Goal: Transaction & Acquisition: Book appointment/travel/reservation

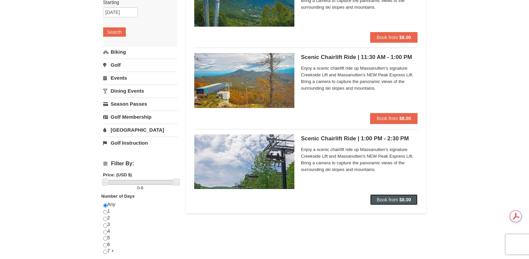
click at [388, 199] on span "Book from" at bounding box center [387, 199] width 21 height 5
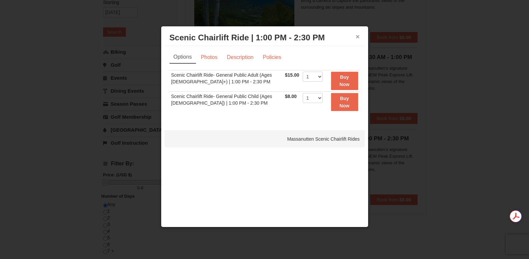
click at [357, 36] on button "×" at bounding box center [358, 36] width 4 height 7
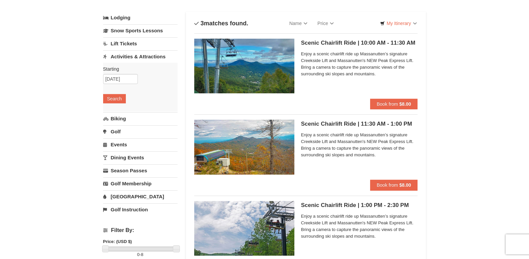
scroll to position [67, 0]
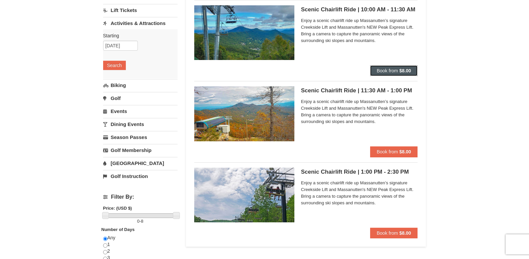
click at [380, 68] on span "Book from" at bounding box center [387, 70] width 21 height 5
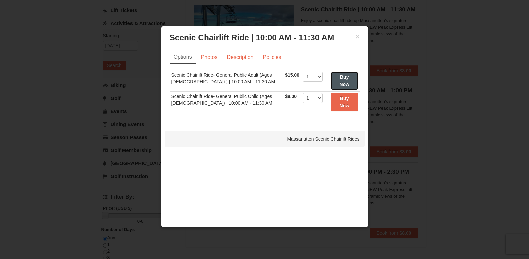
click at [342, 78] on strong "Buy Now" at bounding box center [344, 80] width 10 height 13
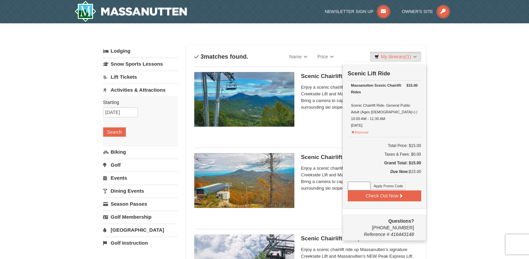
scroll to position [2, 0]
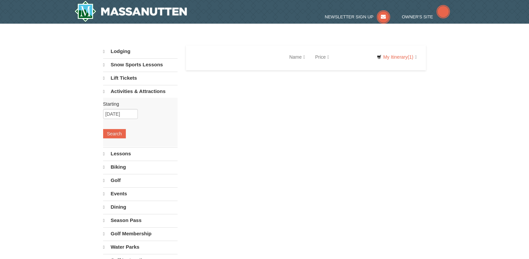
select select "10"
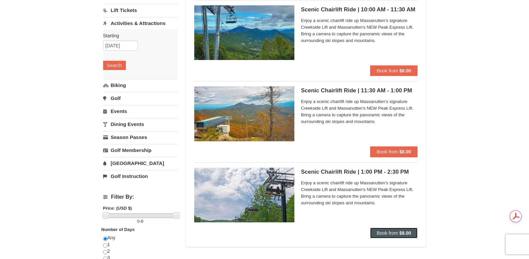
click at [392, 231] on span "Book from" at bounding box center [387, 233] width 21 height 5
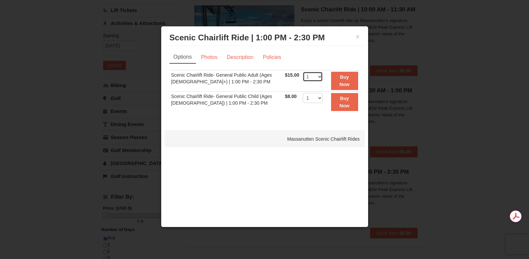
click at [317, 74] on select "1 2 3 4 5 6 7 8 9 10 11 12 13 14 15 16 17 18 19 20 21 22" at bounding box center [313, 77] width 20 height 10
select select "2"
click at [303, 72] on select "1 2 3 4 5 6 7 8 9 10 11 12 13 14 15 16 17 18 19 20 21 22" at bounding box center [313, 77] width 20 height 10
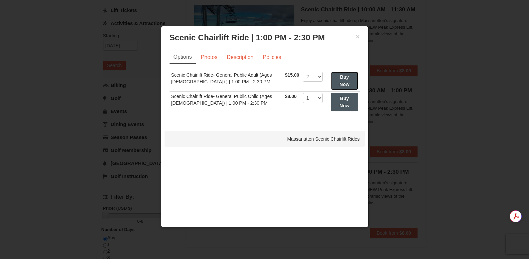
click at [341, 80] on button "Buy Now" at bounding box center [344, 81] width 27 height 18
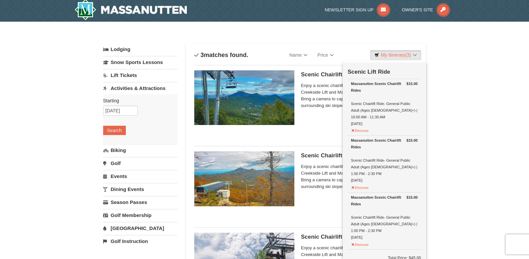
scroll to position [2, 0]
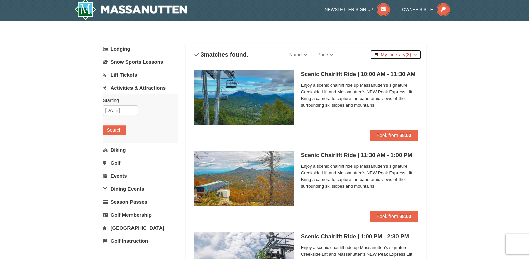
click at [406, 55] on span "(3)" at bounding box center [408, 54] width 6 height 5
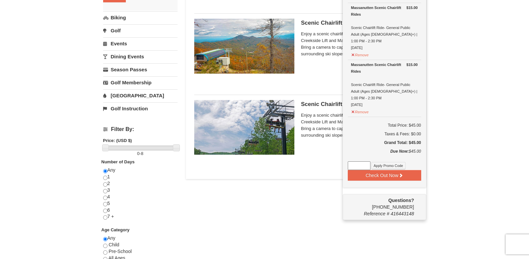
scroll to position [102, 0]
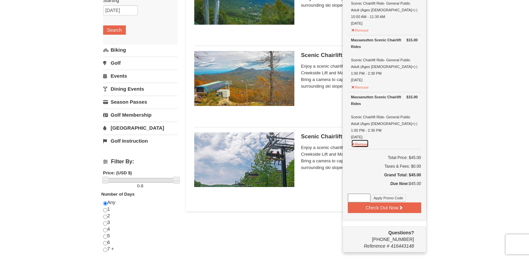
click at [362, 139] on button "Remove" at bounding box center [360, 143] width 18 height 8
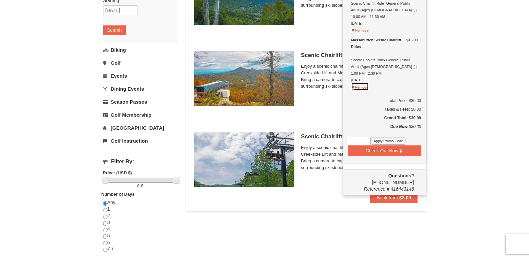
click at [358, 82] on button "Remove" at bounding box center [360, 86] width 18 height 8
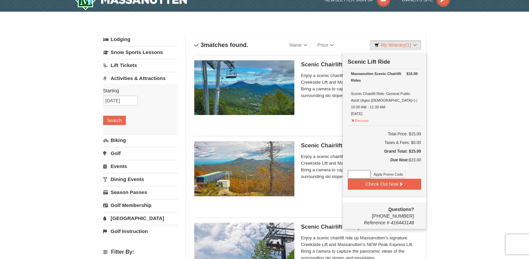
scroll to position [2, 0]
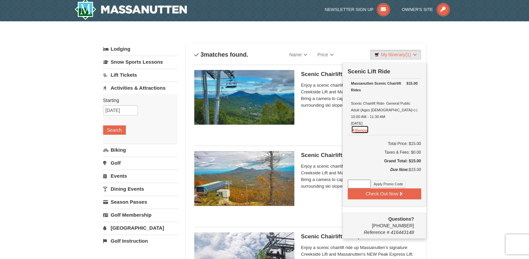
click at [363, 125] on button "Remove" at bounding box center [360, 129] width 18 height 8
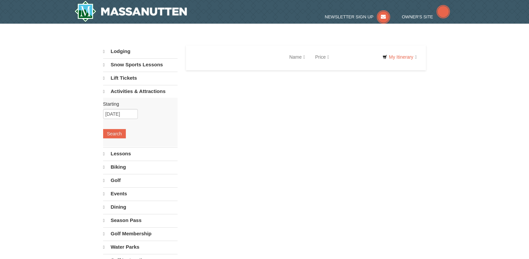
select select "10"
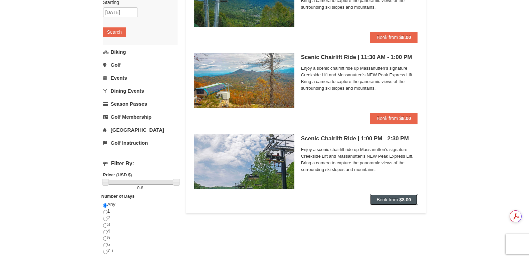
click at [395, 201] on span "Book from" at bounding box center [387, 199] width 21 height 5
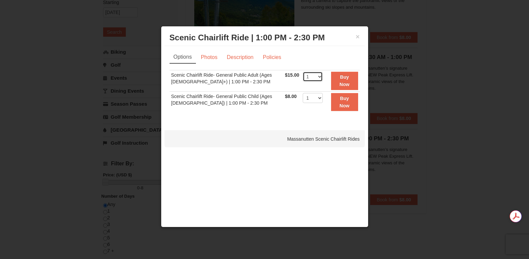
click at [318, 75] on select "1 2 3 4 5 6 7 8 9 10 11 12 13 14 15 16 17 18 19 20 21 22" at bounding box center [313, 77] width 20 height 10
select select "2"
click at [303, 72] on select "1 2 3 4 5 6 7 8 9 10 11 12 13 14 15 16 17 18 19 20 21 22" at bounding box center [313, 77] width 20 height 10
click at [339, 79] on strong "Buy Now" at bounding box center [344, 80] width 10 height 13
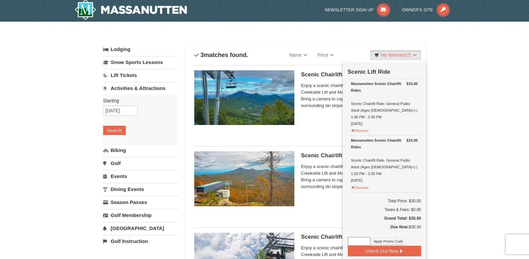
scroll to position [2, 0]
click at [361, 125] on button "Remove" at bounding box center [360, 129] width 18 height 8
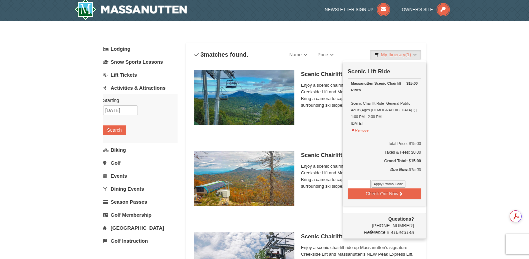
scroll to position [0, 0]
click at [363, 126] on button "Remove" at bounding box center [360, 129] width 18 height 8
